Goal: Task Accomplishment & Management: Manage account settings

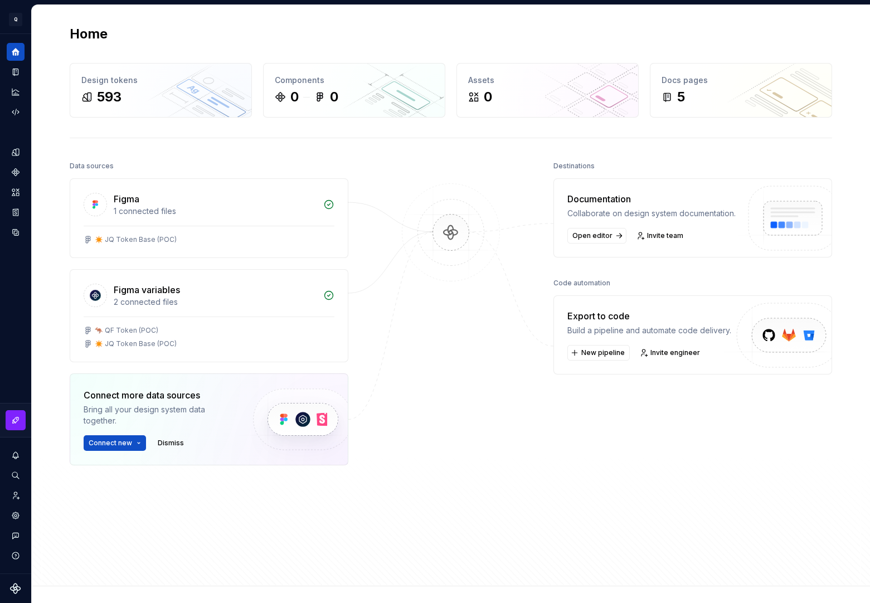
click at [459, 520] on div at bounding box center [450, 339] width 111 height 363
click at [189, 309] on div "Figma variables 2 connected files" at bounding box center [209, 293] width 278 height 47
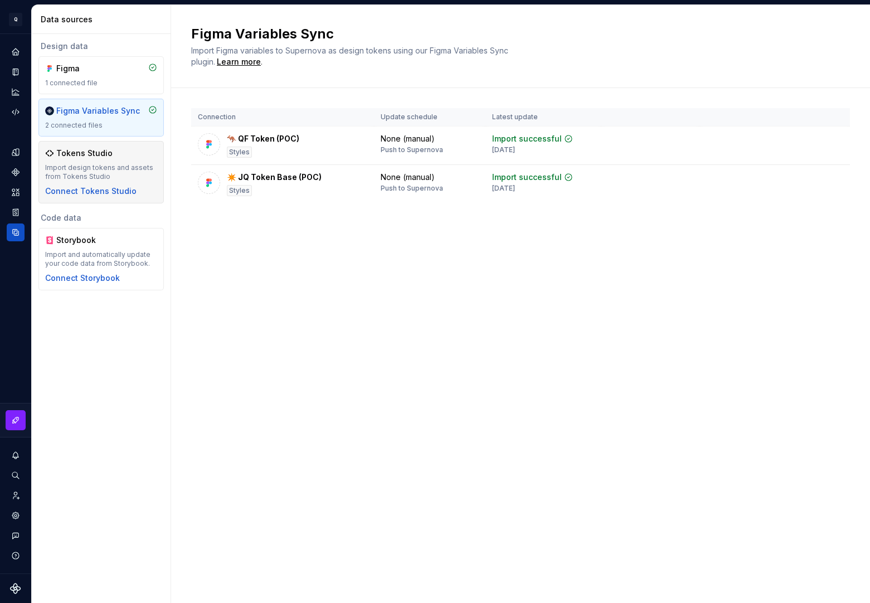
click at [120, 162] on div "Tokens Studio Import design tokens and assets from Tokens Studio Connect Tokens…" at bounding box center [101, 172] width 112 height 49
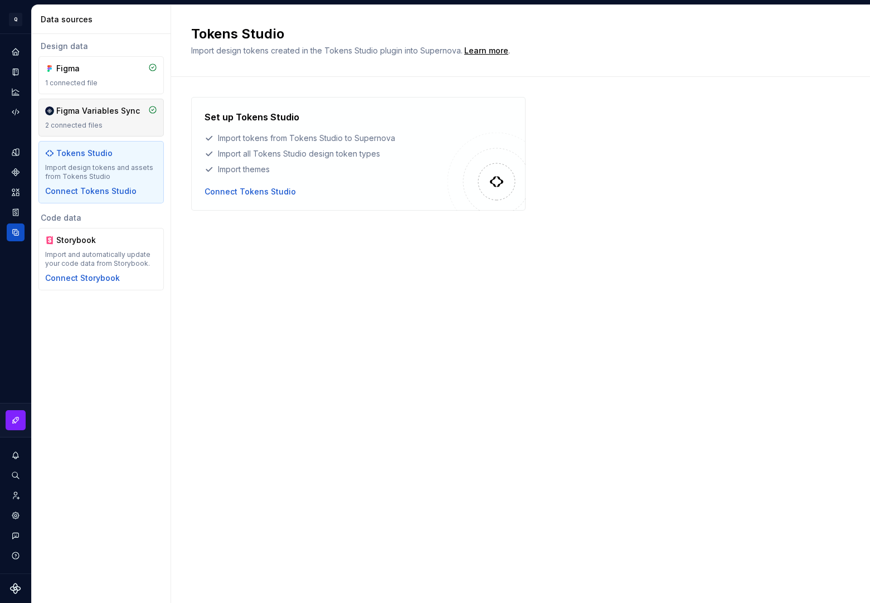
click at [117, 122] on div "2 connected files" at bounding box center [101, 125] width 112 height 9
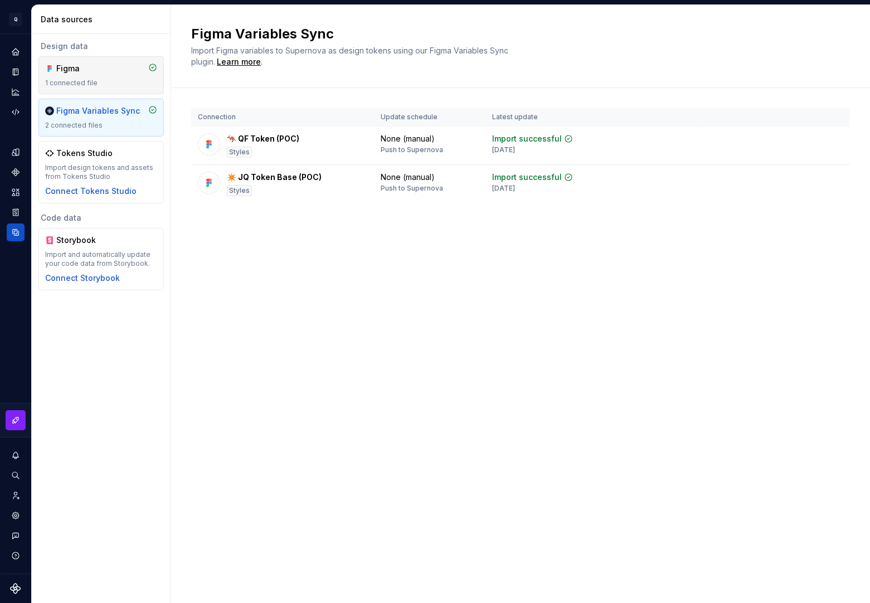
click at [108, 85] on div "1 connected file" at bounding box center [101, 83] width 112 height 9
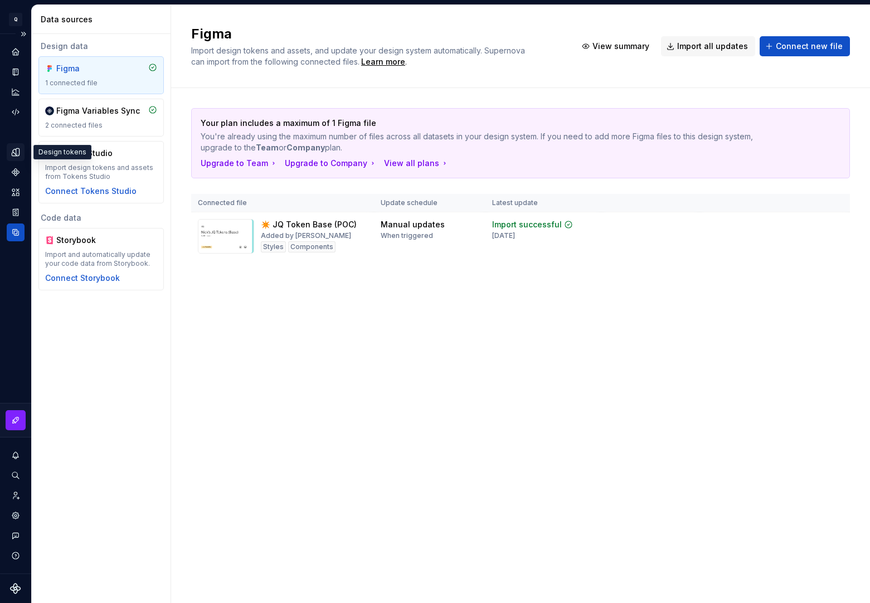
click at [16, 151] on icon "Design tokens" at bounding box center [17, 151] width 3 height 7
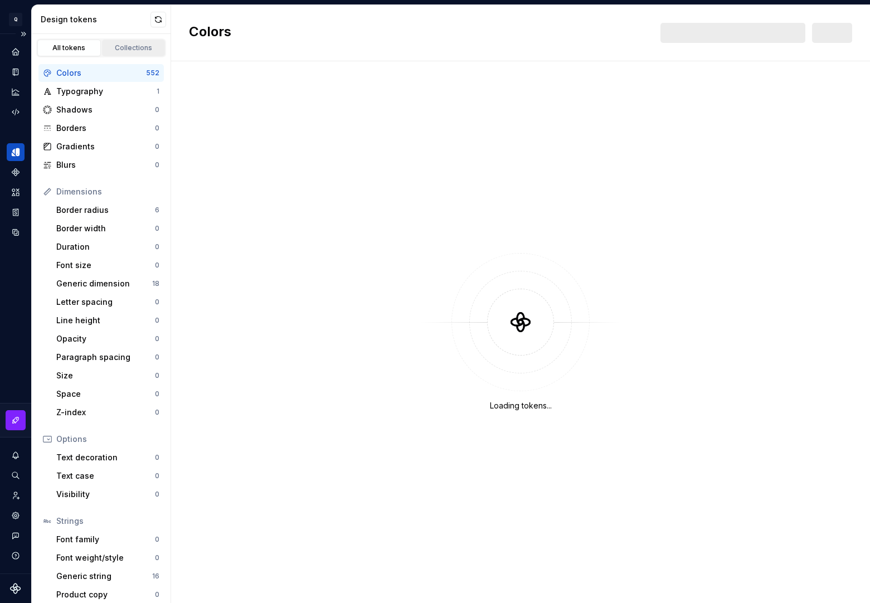
click at [115, 47] on div "Collections" at bounding box center [134, 47] width 56 height 9
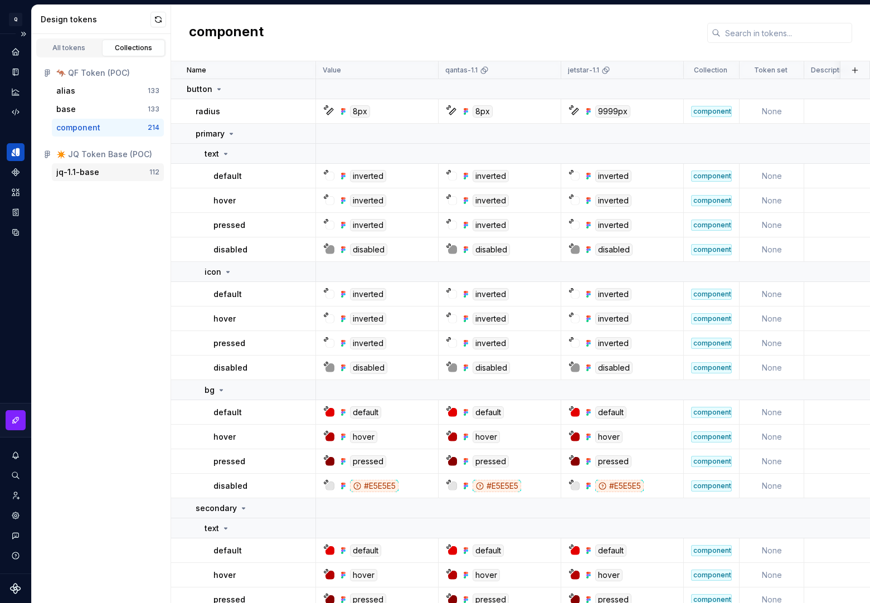
click at [95, 175] on div "jq-1.1-base" at bounding box center [77, 172] width 43 height 11
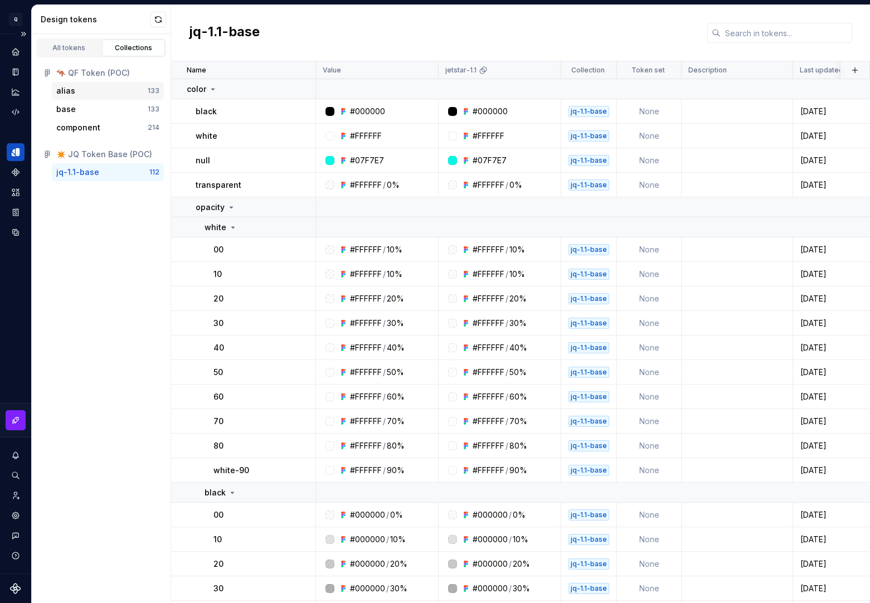
click at [79, 91] on div "alias" at bounding box center [101, 90] width 91 height 11
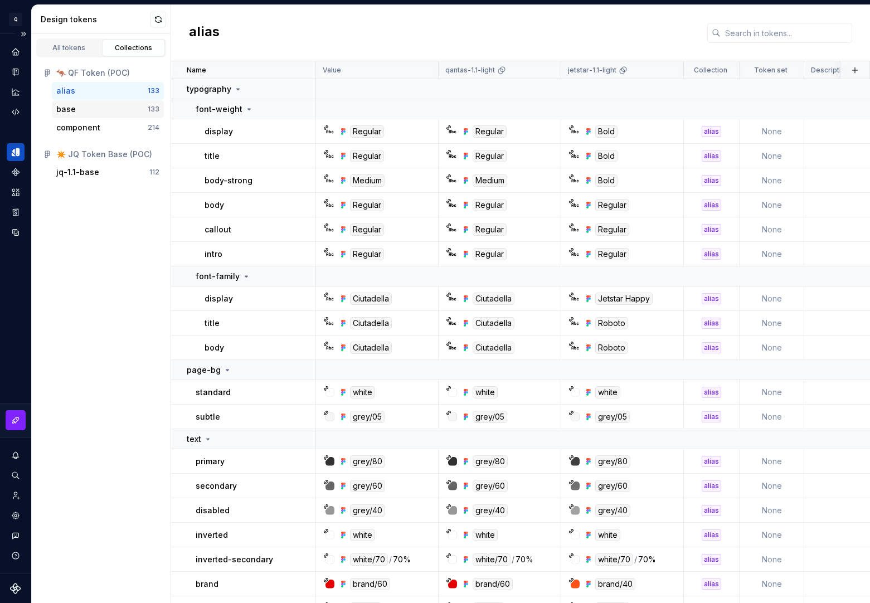
click at [77, 111] on div "base" at bounding box center [101, 109] width 91 height 11
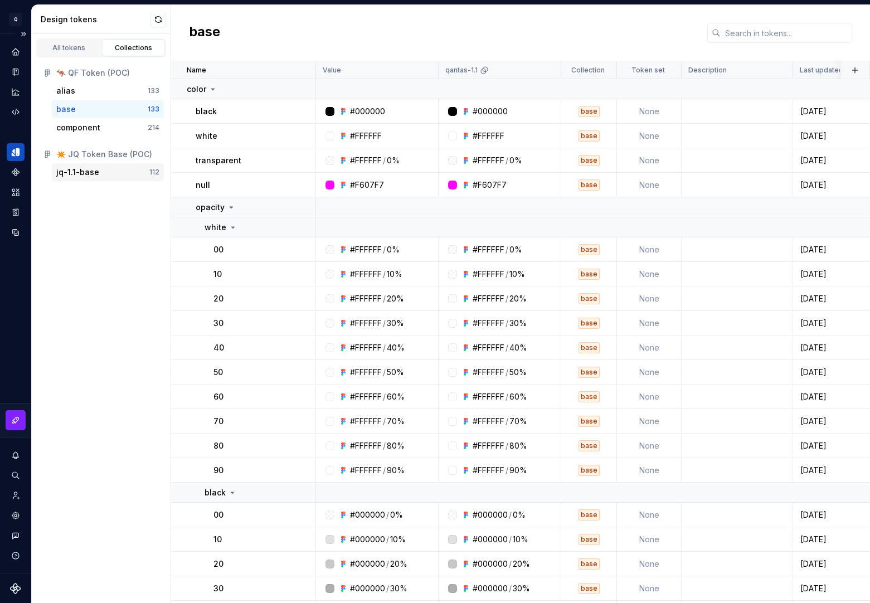
click at [78, 166] on div "jq-1.1-base 112" at bounding box center [108, 172] width 112 height 18
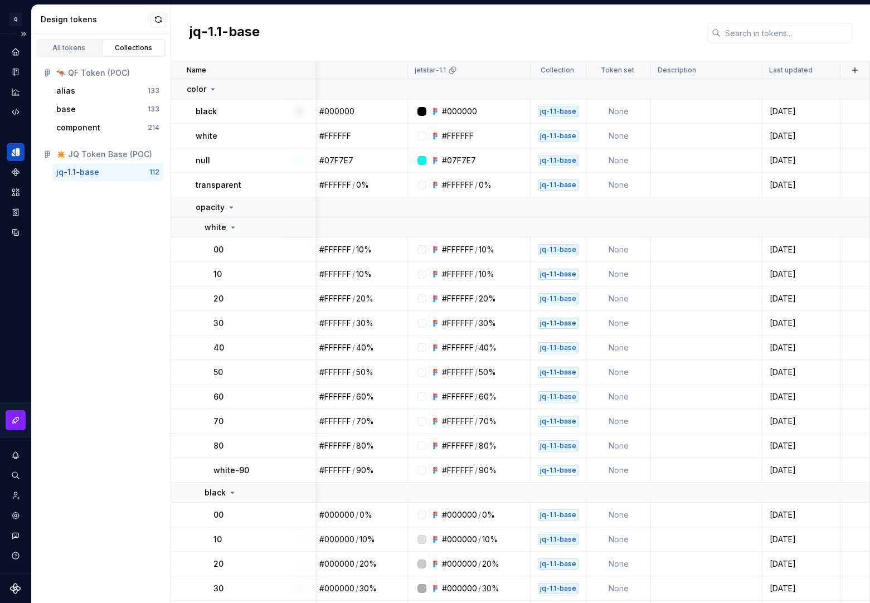
scroll to position [0, 31]
click at [13, 170] on icon "Components" at bounding box center [16, 172] width 8 height 8
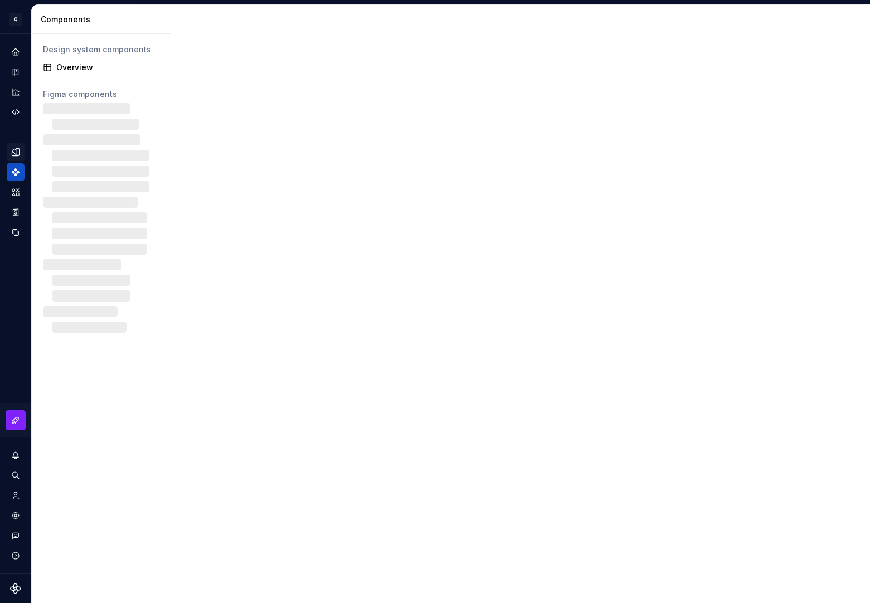
click at [13, 152] on icon "Design tokens" at bounding box center [15, 151] width 7 height 7
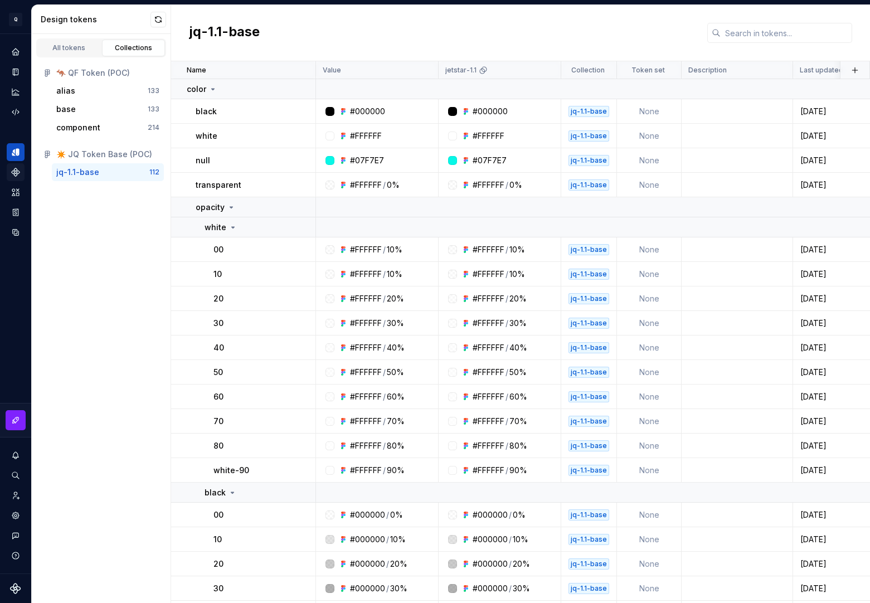
click at [14, 172] on icon "Components" at bounding box center [16, 172] width 8 height 8
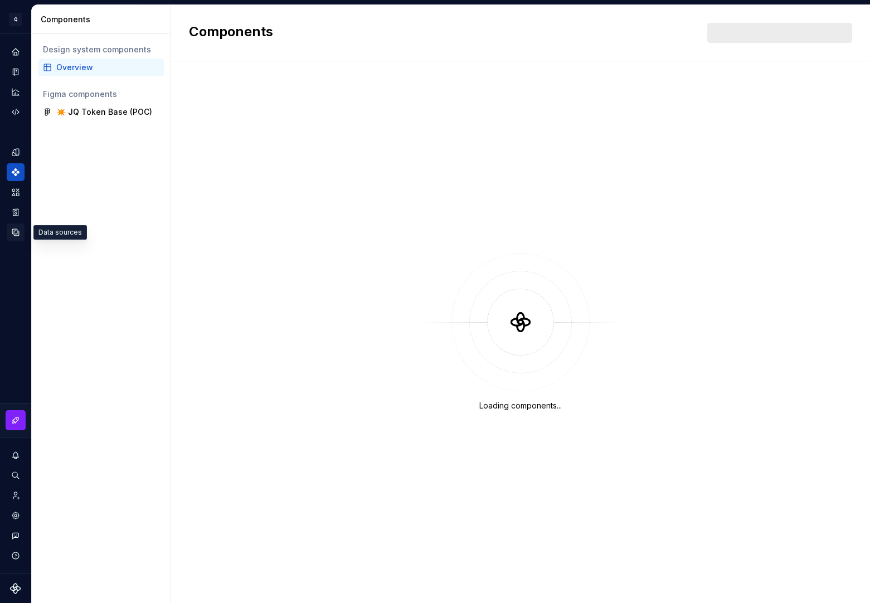
click at [11, 233] on icon "Data sources" at bounding box center [16, 232] width 10 height 10
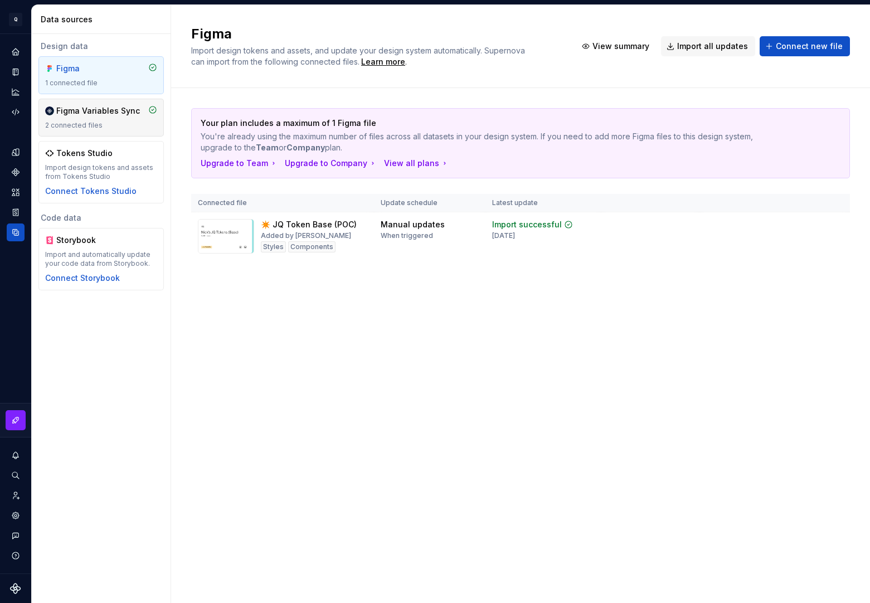
click at [105, 125] on div "2 connected files" at bounding box center [101, 125] width 112 height 9
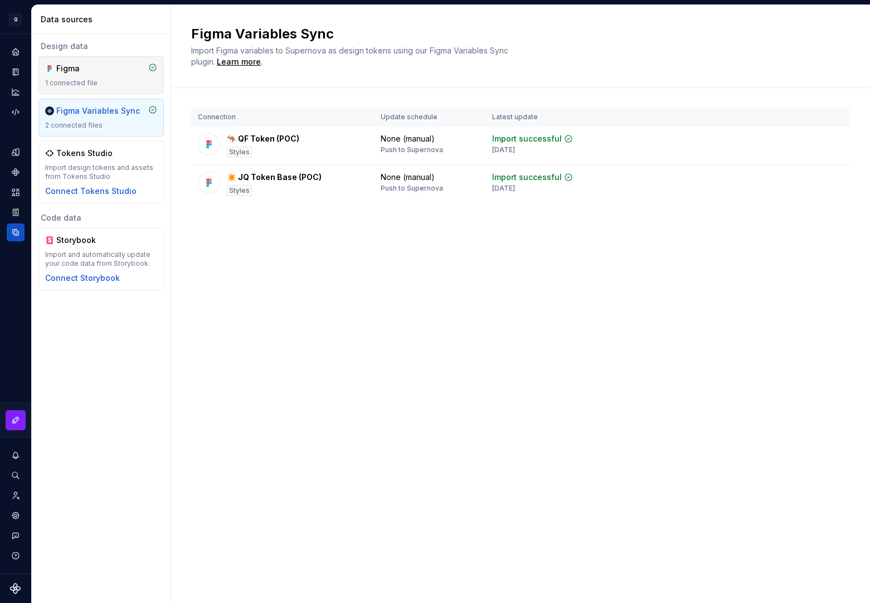
click at [103, 73] on div "Figma" at bounding box center [83, 68] width 54 height 11
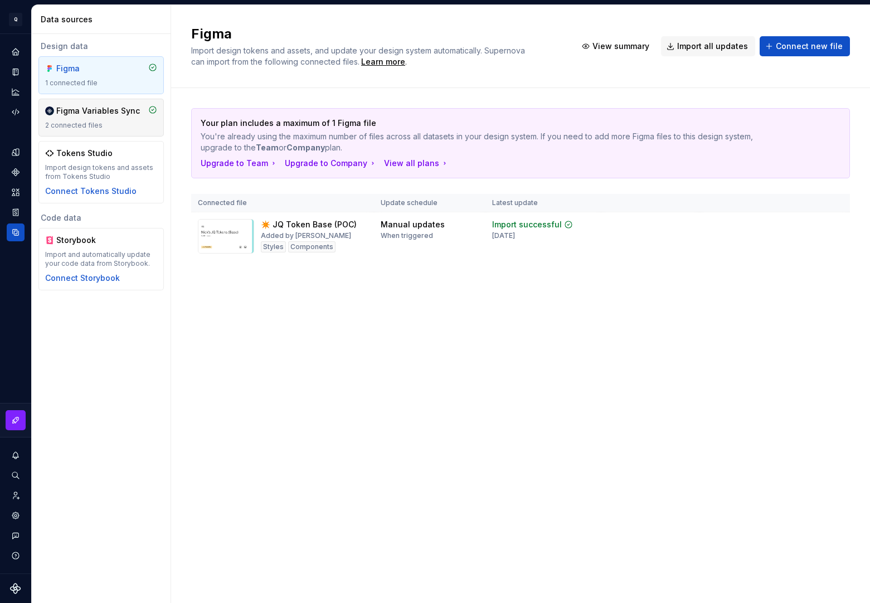
click at [96, 114] on div "Figma Variables Sync" at bounding box center [98, 110] width 84 height 11
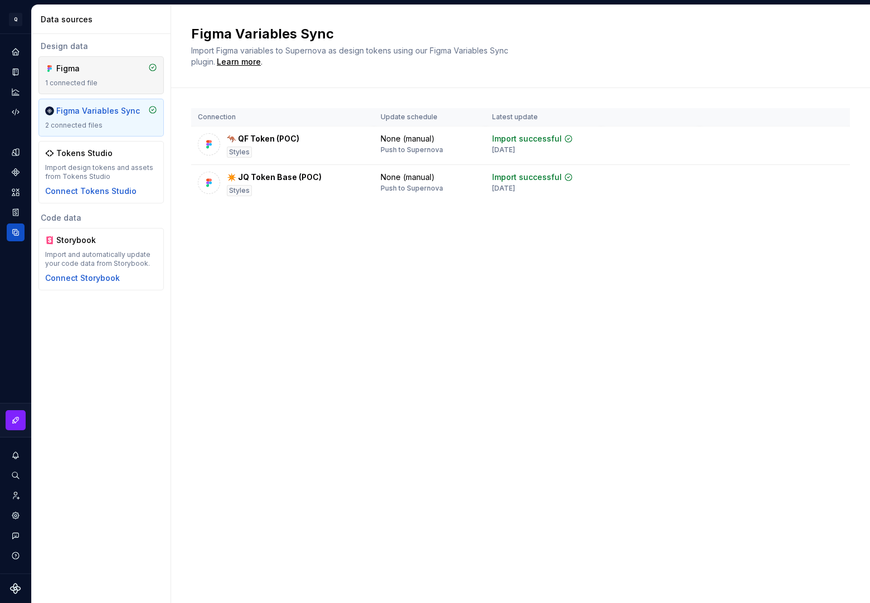
click at [99, 81] on div "1 connected file" at bounding box center [101, 83] width 112 height 9
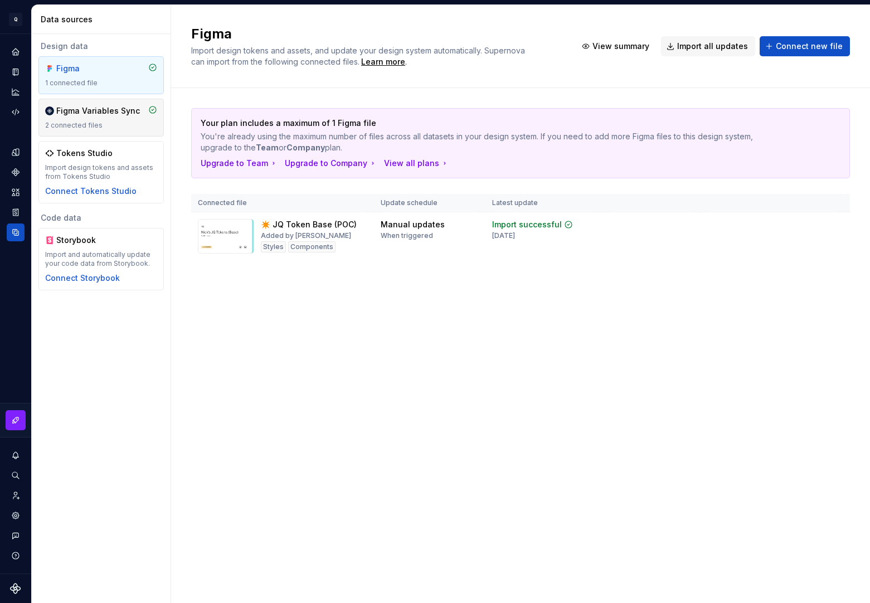
click at [96, 105] on div "Figma Variables Sync" at bounding box center [98, 110] width 84 height 11
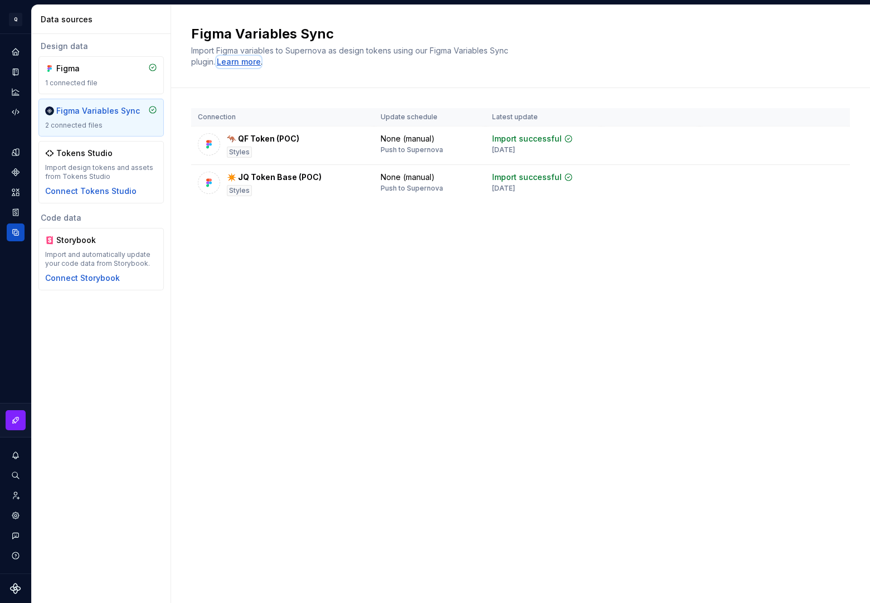
click at [232, 63] on div "Learn more" at bounding box center [239, 61] width 44 height 11
click at [834, 176] on html "Q Exp Core 1.1 NL Design system data Data sources Design data Figma 1 connected…" at bounding box center [435, 301] width 870 height 603
click at [822, 201] on div "Disconnect plugin" at bounding box center [826, 203] width 72 height 11
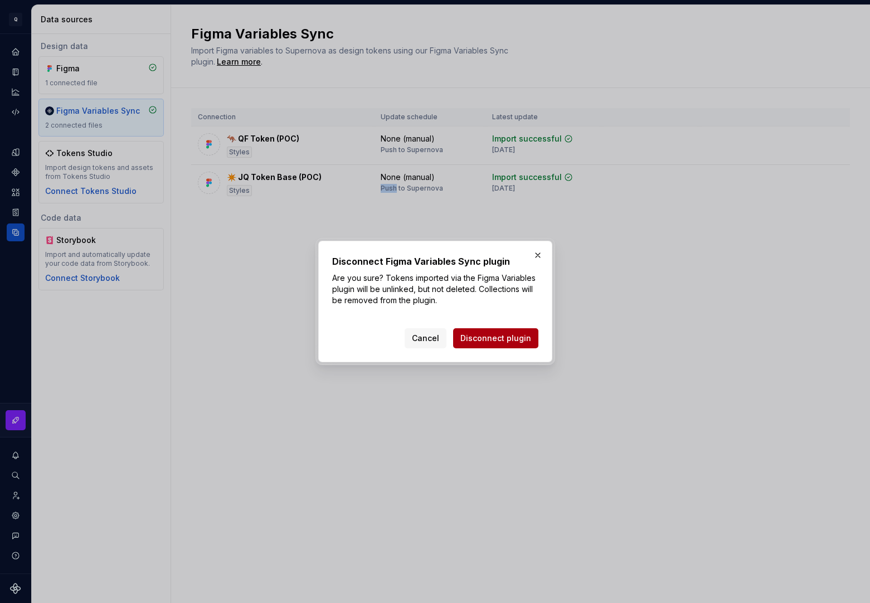
click at [494, 341] on span "Disconnect plugin" at bounding box center [495, 338] width 71 height 11
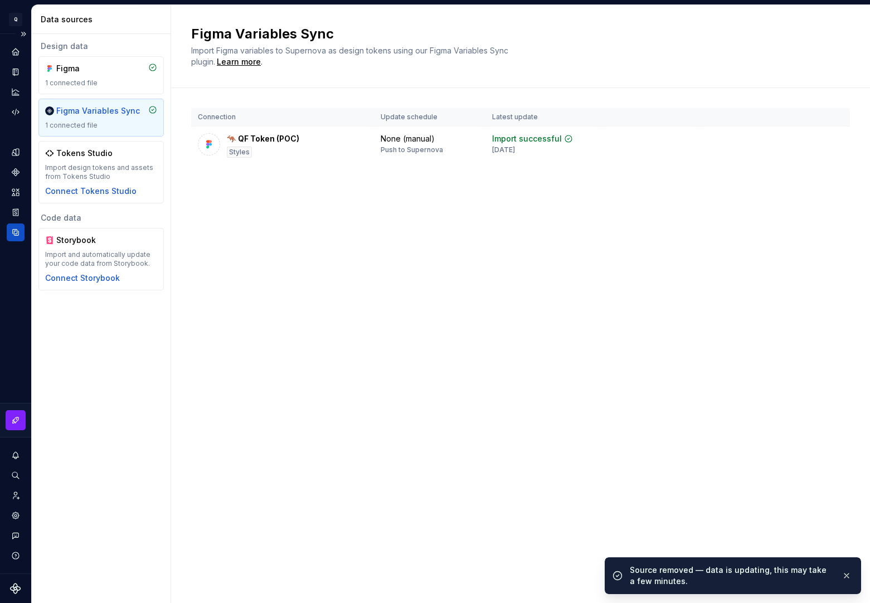
click at [18, 584] on icon "Supernova Logo" at bounding box center [15, 588] width 11 height 11
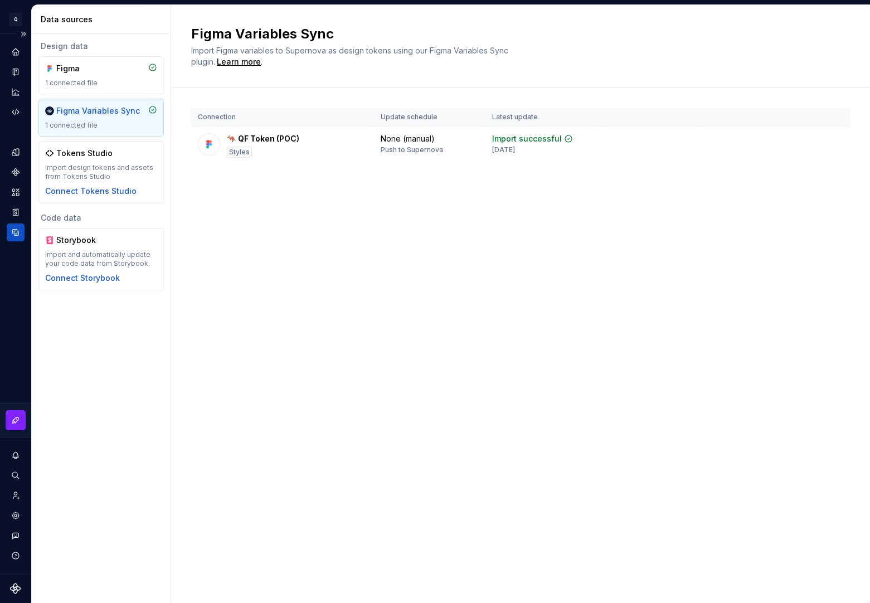
click at [11, 587] on icon "Supernova Logo" at bounding box center [15, 588] width 11 height 11
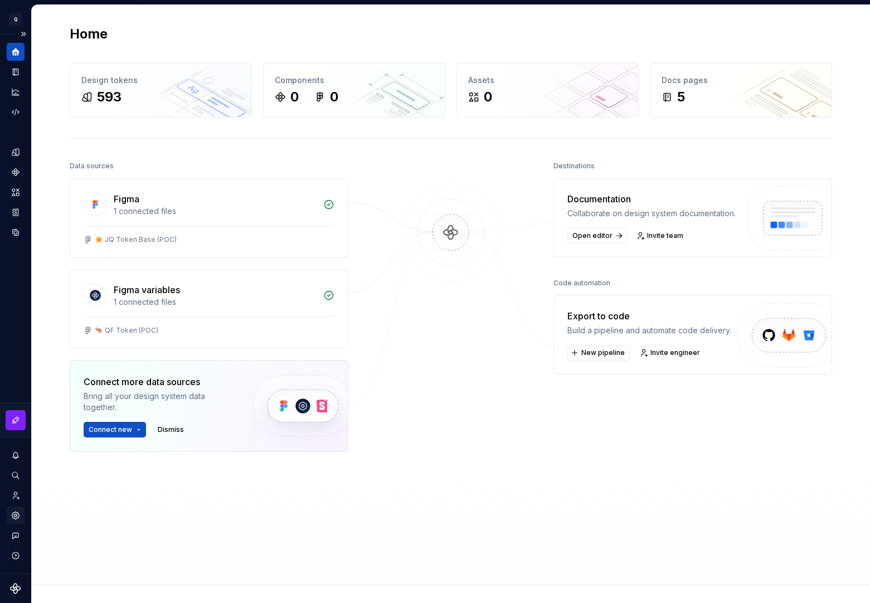
click at [18, 511] on icon "Settings" at bounding box center [16, 516] width 10 height 10
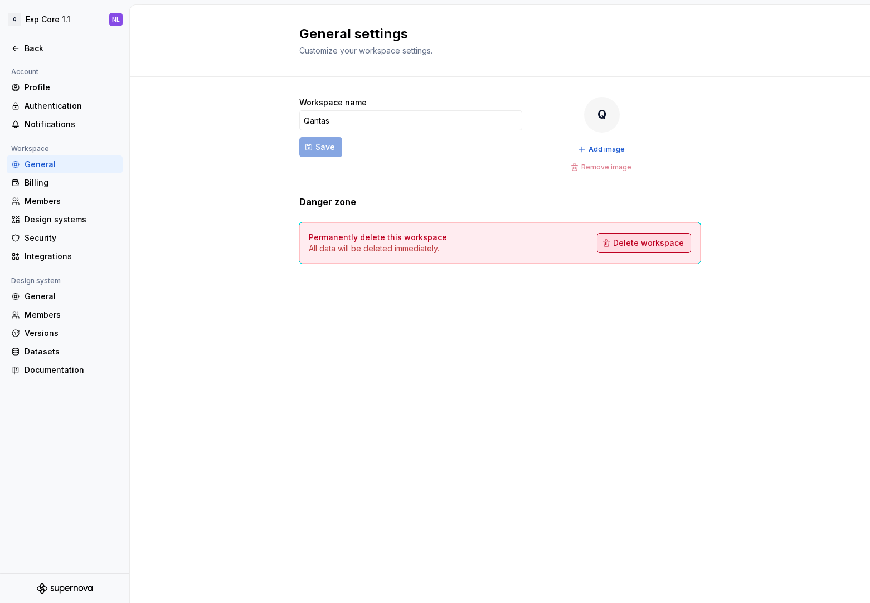
click at [620, 244] on span "Delete workspace" at bounding box center [648, 242] width 71 height 11
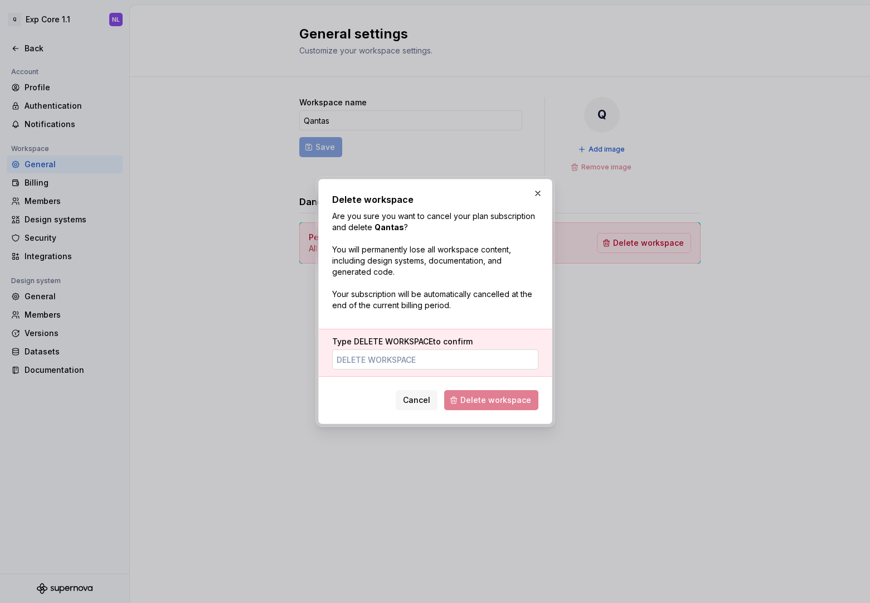
click at [458, 358] on input "Type DELETE WORKSPACE to confirm" at bounding box center [435, 359] width 206 height 20
type input "DELETE WORKSPACE"
click at [490, 400] on span "Delete workspace" at bounding box center [495, 400] width 71 height 11
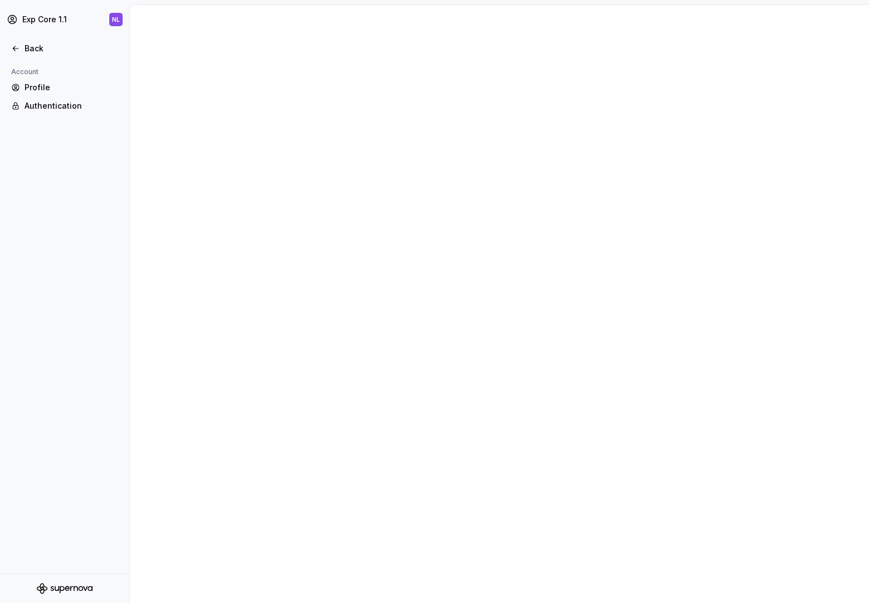
click at [313, 301] on div at bounding box center [499, 303] width 741 height 599
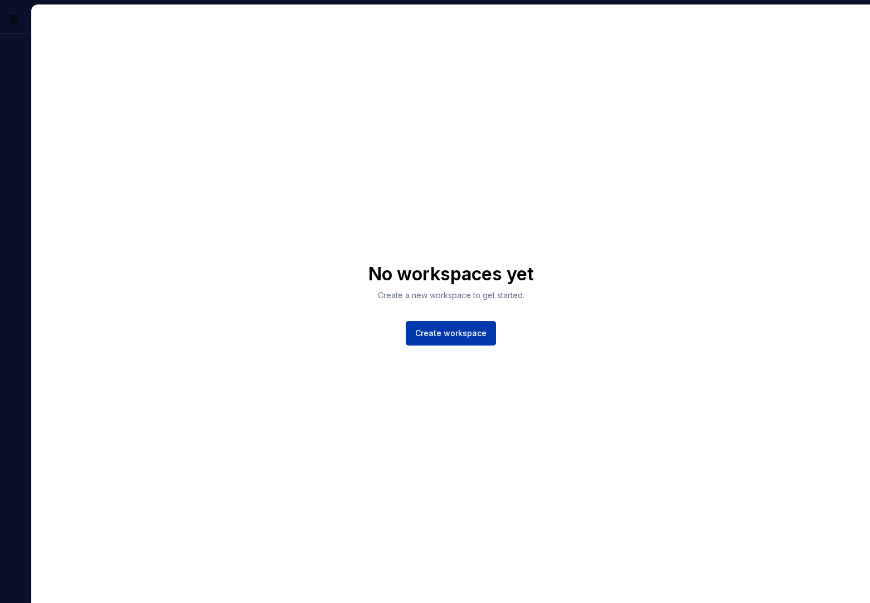
click at [459, 334] on span "Create workspace" at bounding box center [450, 333] width 71 height 11
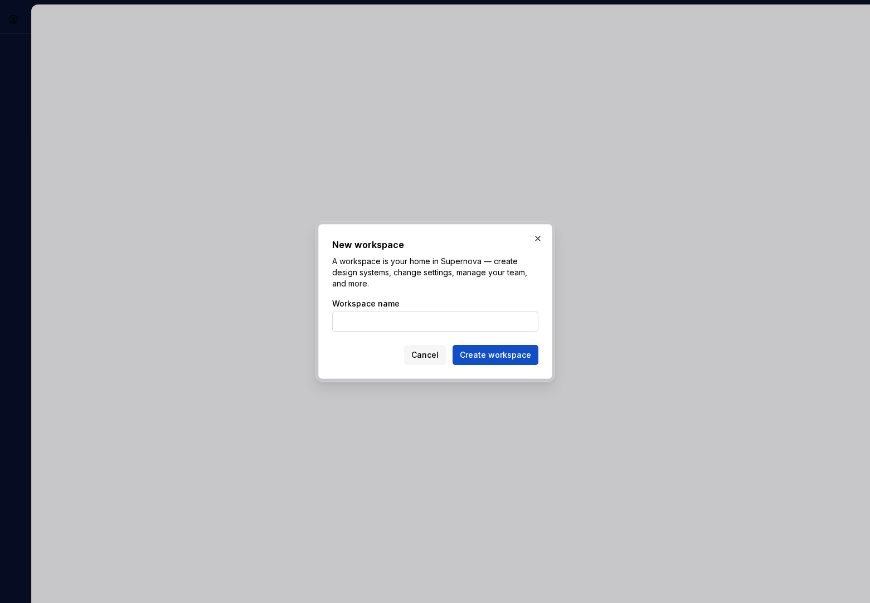
click at [466, 323] on input "Workspace name" at bounding box center [435, 322] width 206 height 20
type input "[PERSON_NAME]'s QF / JQ test"
click at [504, 360] on span "Create workspace" at bounding box center [495, 354] width 71 height 11
